Goal: Task Accomplishment & Management: Manage account settings

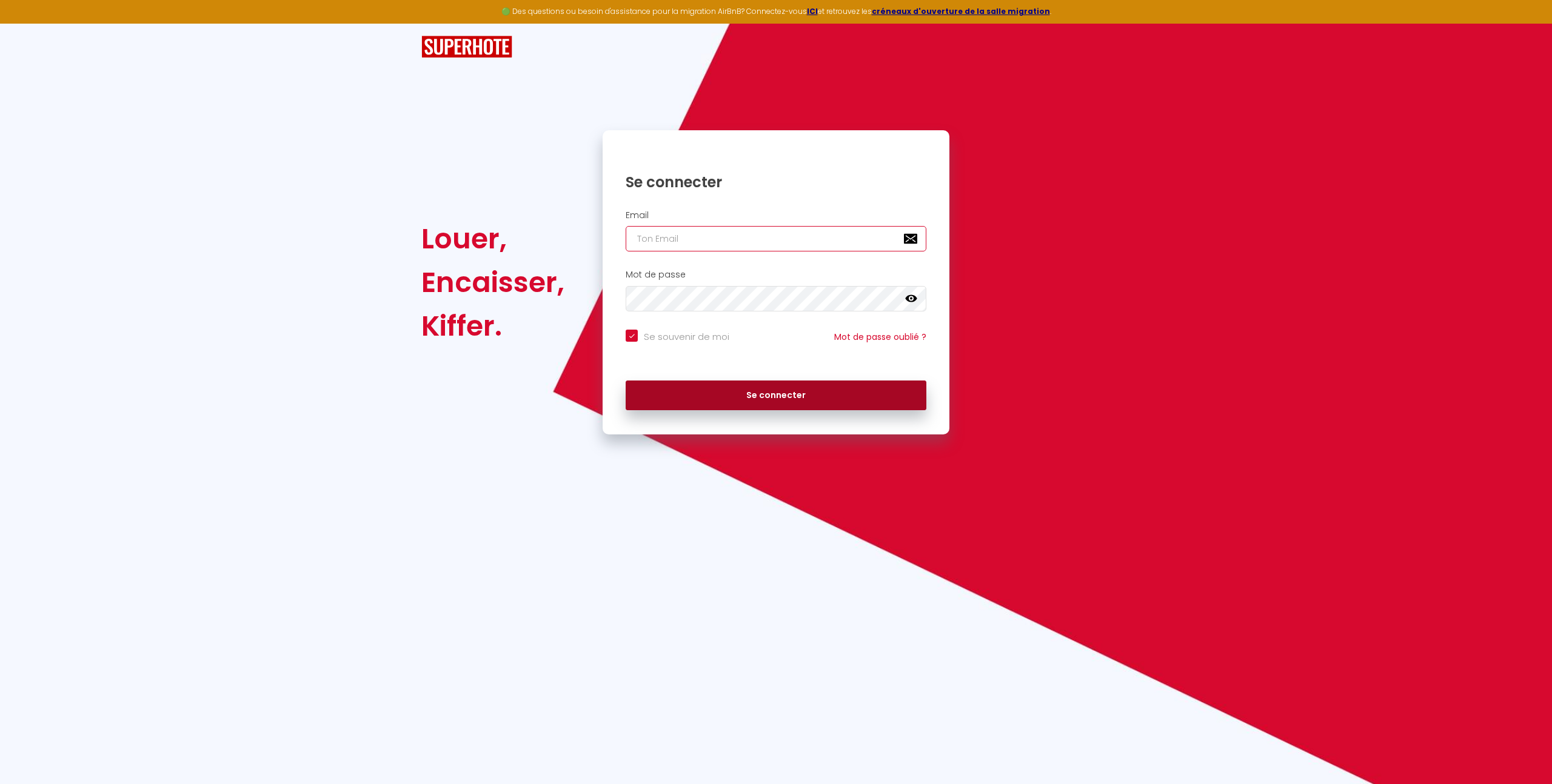
type input "sweethost.sasu@gmail.com"
click at [718, 391] on button "Se connecter" at bounding box center [776, 395] width 301 height 30
checkbox input "true"
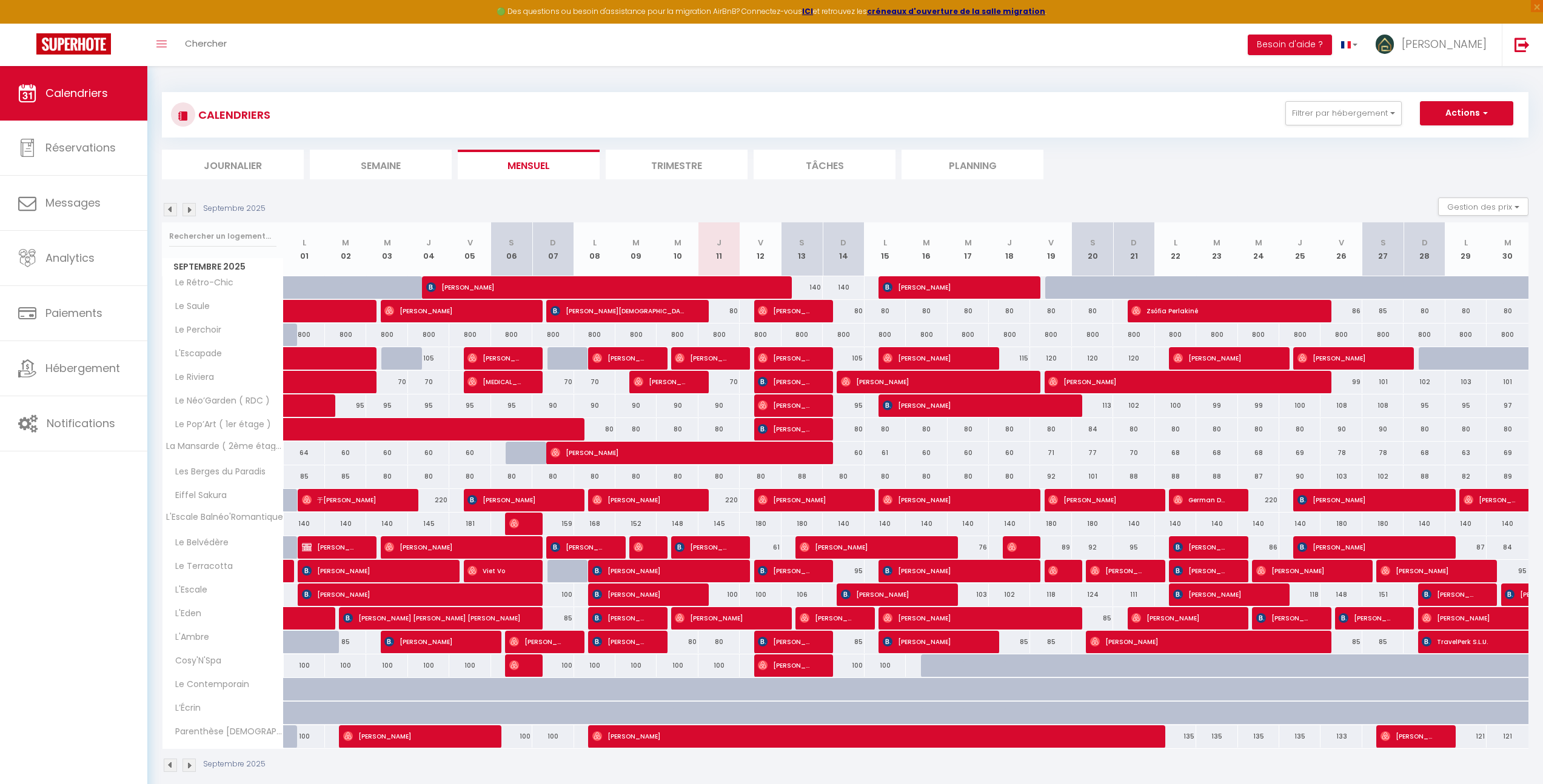
click at [169, 211] on img at bounding box center [170, 210] width 13 height 13
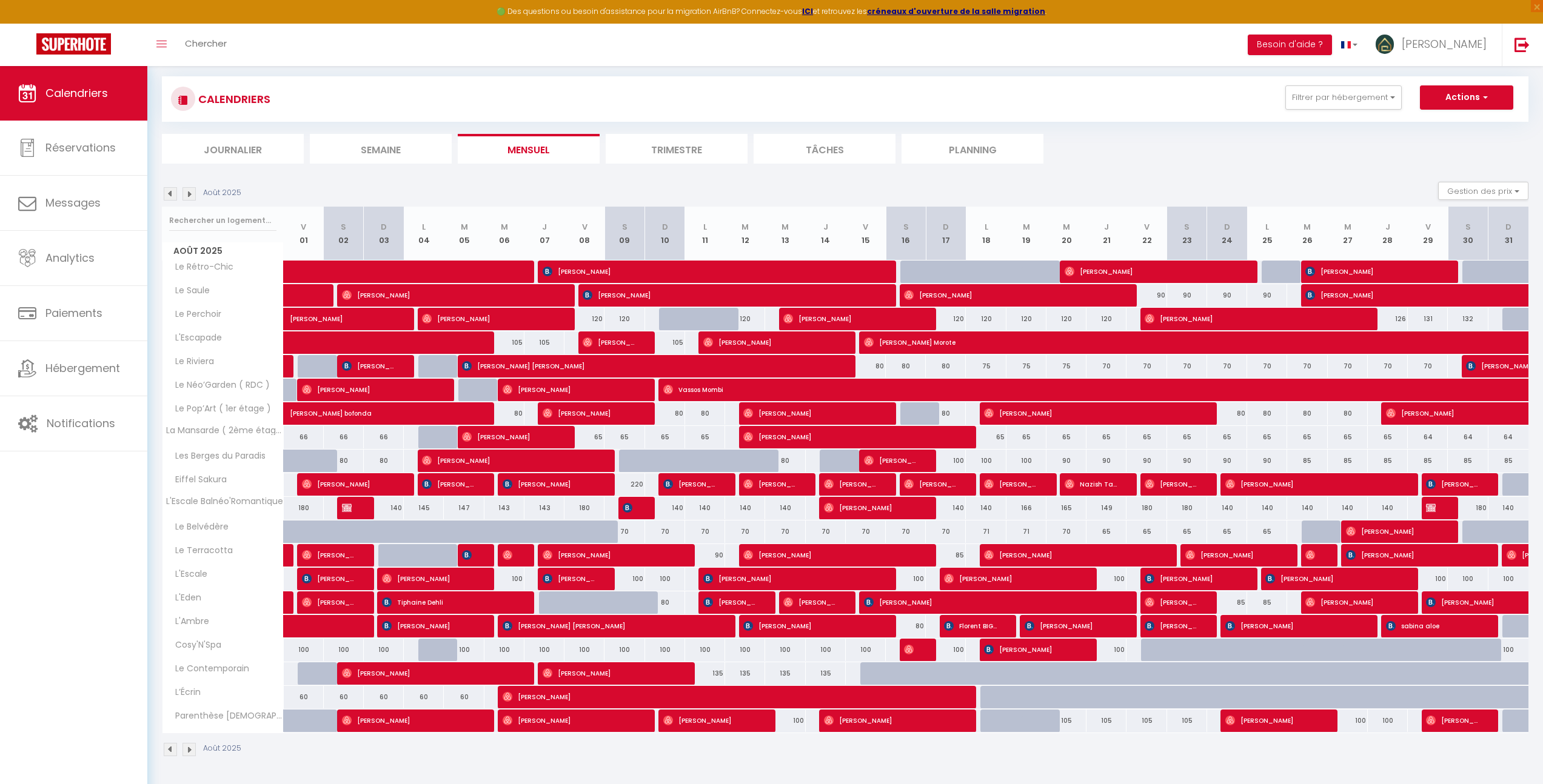
scroll to position [66, 0]
